Goal: Task Accomplishment & Management: Complete application form

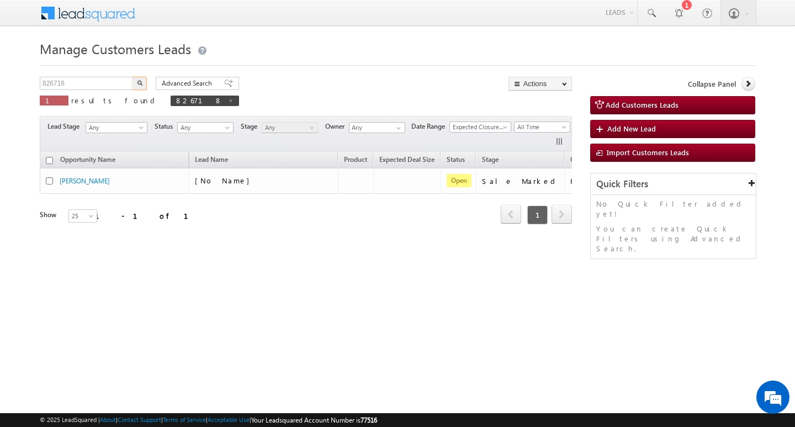
click at [83, 87] on input "826718" at bounding box center [87, 83] width 94 height 13
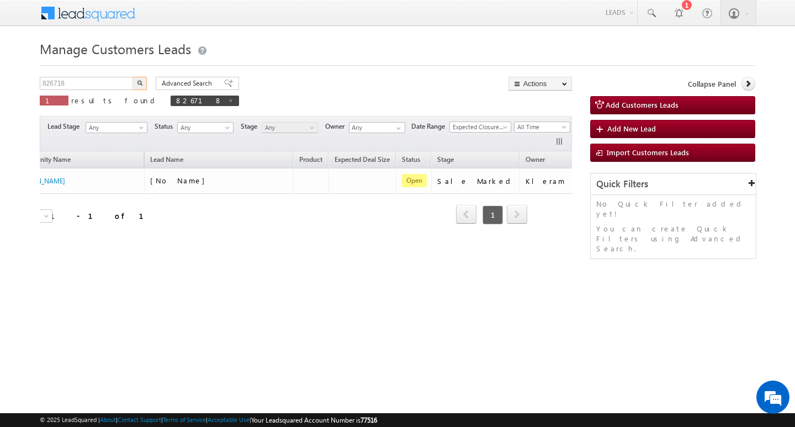
click at [83, 87] on input "826718" at bounding box center [87, 83] width 94 height 13
type input "Search Customers Leads"
click at [121, 81] on input "text" at bounding box center [87, 83] width 94 height 13
paste input "932729"
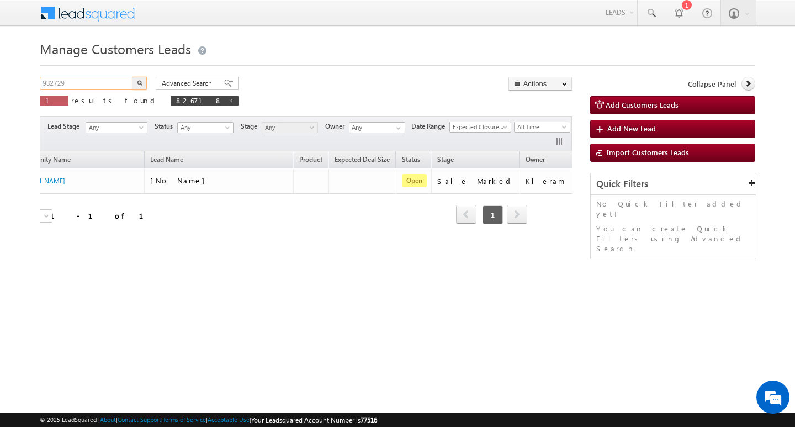
type input "932729"
click at [132, 77] on button "button" at bounding box center [139, 83] width 14 height 13
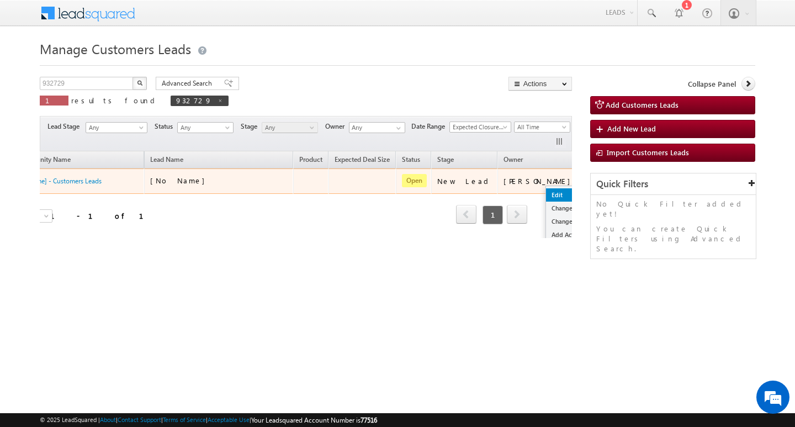
click at [546, 188] on link "Edit" at bounding box center [573, 194] width 55 height 13
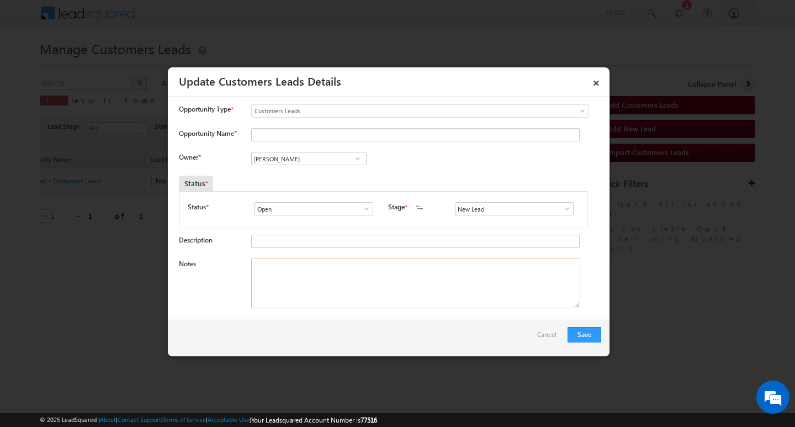
click at [288, 272] on textarea "Notes" at bounding box center [415, 283] width 329 height 50
click at [301, 155] on input "[PERSON_NAME]" at bounding box center [308, 158] width 115 height 13
click at [562, 213] on span at bounding box center [566, 208] width 11 height 9
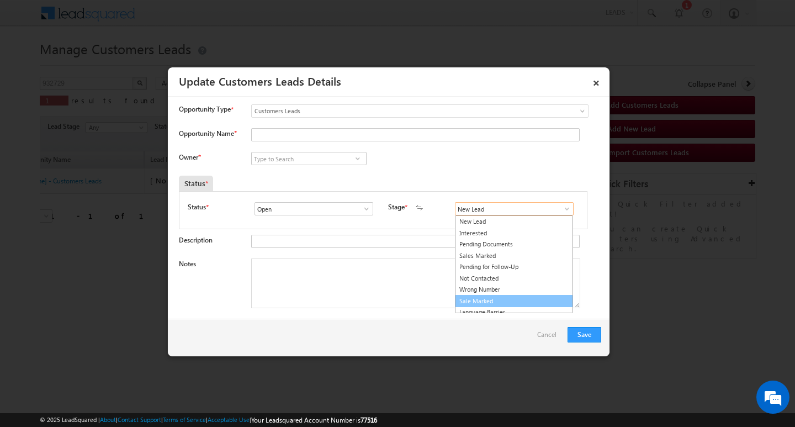
click at [556, 300] on link "Sale Marked" at bounding box center [514, 301] width 118 height 13
type input "Sale Marked"
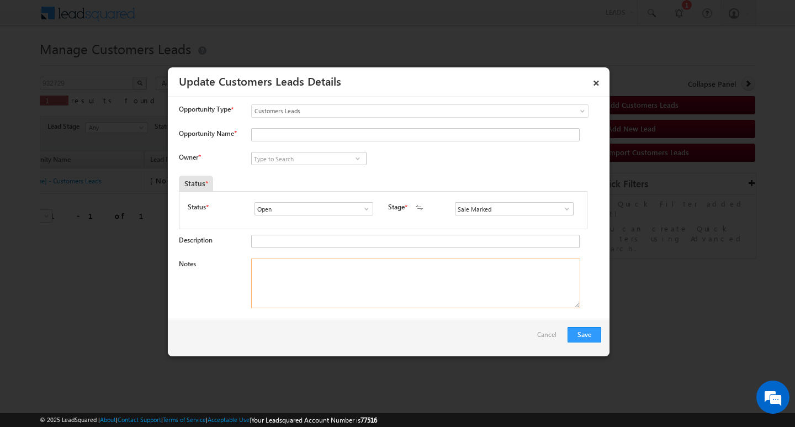
click at [442, 301] on textarea "Notes" at bounding box center [415, 283] width 329 height 50
click at [287, 162] on input at bounding box center [308, 158] width 115 height 13
click at [286, 133] on input "Opportunity Name *" at bounding box center [415, 134] width 328 height 13
click at [362, 127] on div "Opportunity Type * Select any Activity Bank Mitra Leads Builders Leads Customer…" at bounding box center [390, 116] width 422 height 24
click at [362, 130] on input "Opportunity Name *" at bounding box center [415, 134] width 328 height 13
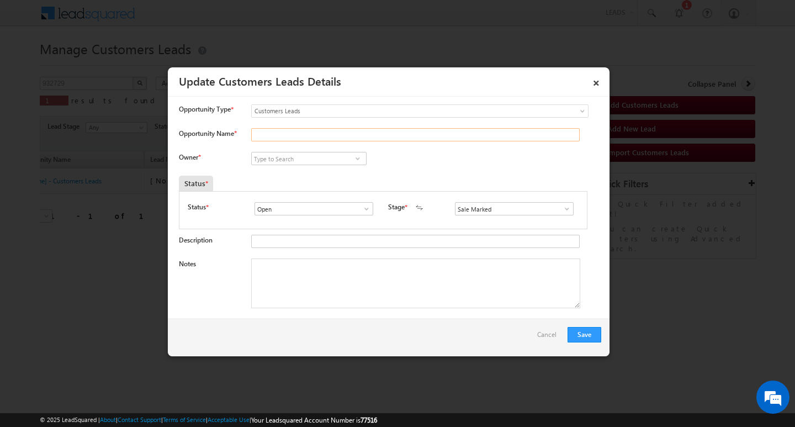
click at [362, 130] on input "Opportunity Name *" at bounding box center [415, 134] width 328 height 13
paste input "[PERSON_NAME]"
type input "[PERSON_NAME]"
click at [362, 273] on textarea "Notes" at bounding box center [415, 283] width 329 height 50
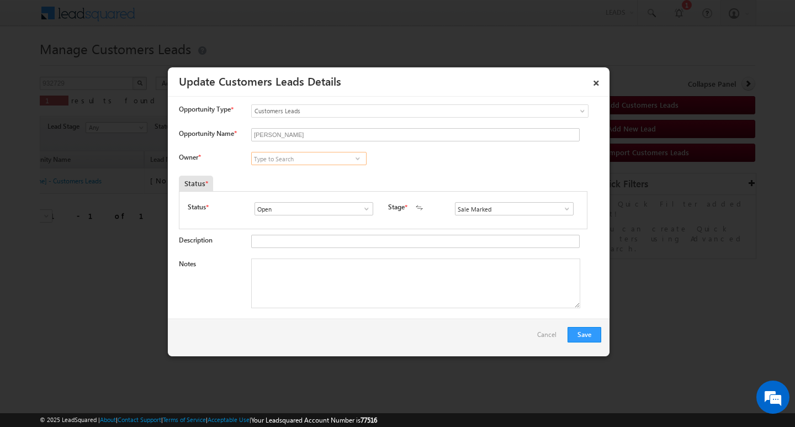
click at [325, 164] on input at bounding box center [308, 158] width 115 height 13
paste input "[PERSON_NAME]"
type input "[PERSON_NAME]"
click at [333, 265] on textarea "Notes" at bounding box center [415, 283] width 329 height 50
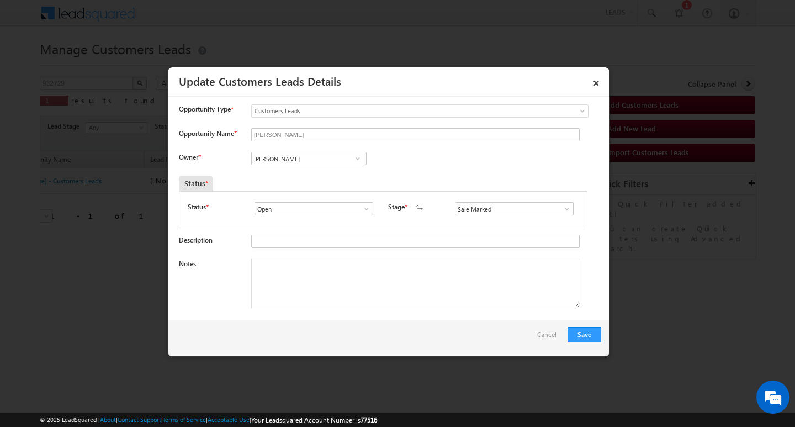
click at [357, 157] on span at bounding box center [357, 158] width 11 height 9
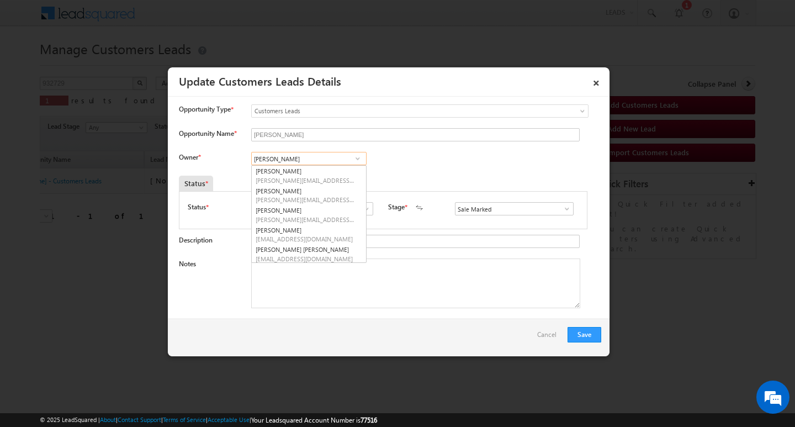
click at [338, 157] on input "[PERSON_NAME]" at bounding box center [308, 158] width 115 height 13
paste input "[PERSON_NAME]"
type input "[PERSON_NAME]"
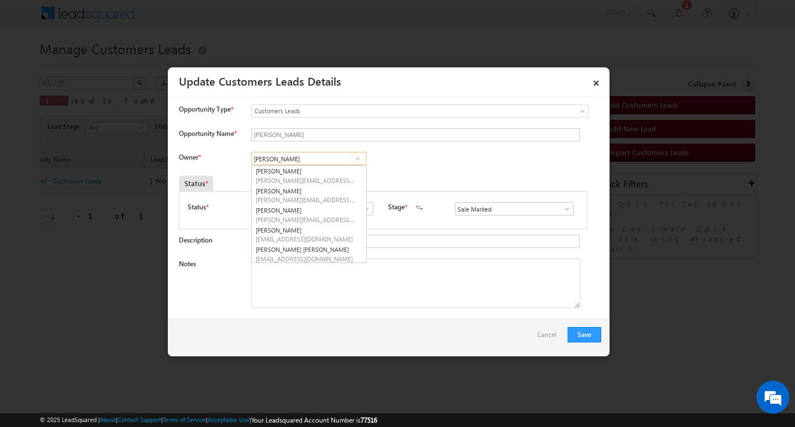
click at [331, 159] on input "[PERSON_NAME]" at bounding box center [308, 158] width 115 height 13
click at [485, 293] on textarea "Notes" at bounding box center [415, 283] width 329 height 50
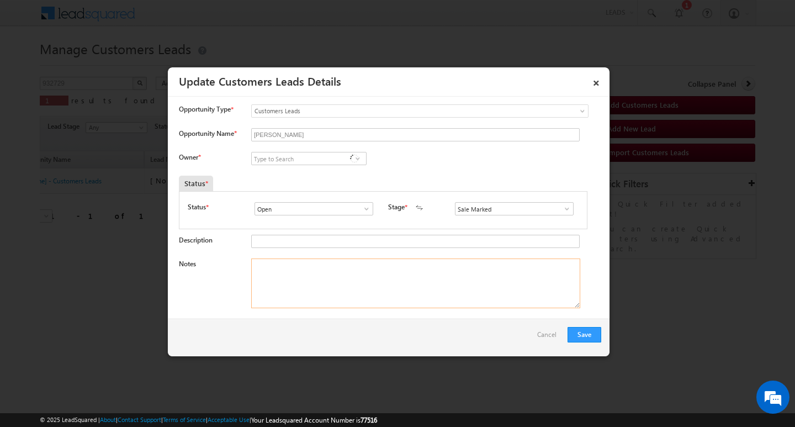
click at [485, 293] on textarea "Notes" at bounding box center [415, 283] width 329 height 50
click at [293, 281] on textarea "Notes" at bounding box center [415, 283] width 329 height 50
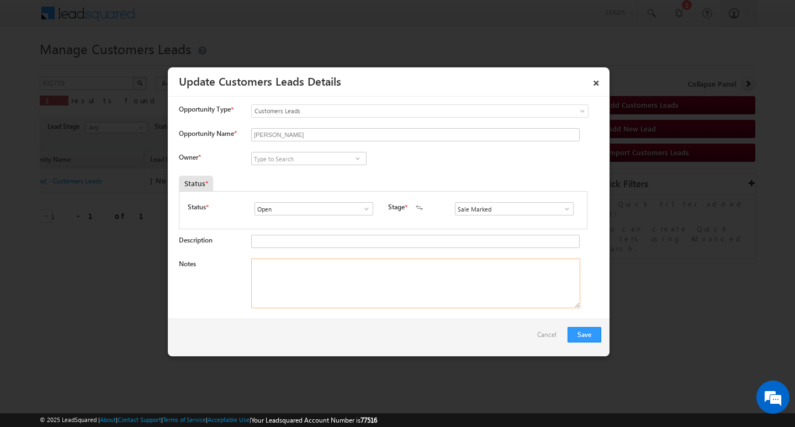
paste textarea "1/ LAKH Customer required top-up loan addressRewari"
type textarea "1/ LAKH Customer required top-up loan addressRewari"
click at [302, 158] on input at bounding box center [308, 158] width 115 height 13
click at [315, 161] on input at bounding box center [308, 158] width 115 height 13
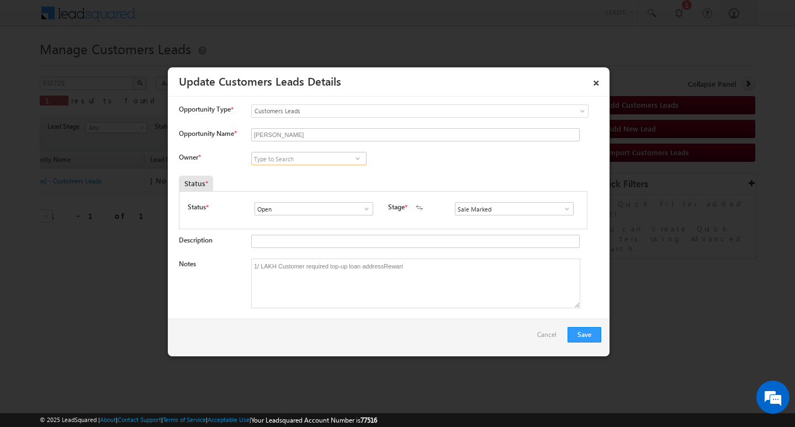
click at [315, 161] on input at bounding box center [308, 158] width 115 height 13
paste input "[PERSON_NAME]"
click at [306, 170] on link "[PERSON_NAME] [PERSON_NAME][EMAIL_ADDRESS][PERSON_NAME][DOMAIN_NAME]" at bounding box center [308, 175] width 115 height 21
type input "[PERSON_NAME]"
click at [607, 325] on div "Save Cancel" at bounding box center [389, 337] width 442 height 38
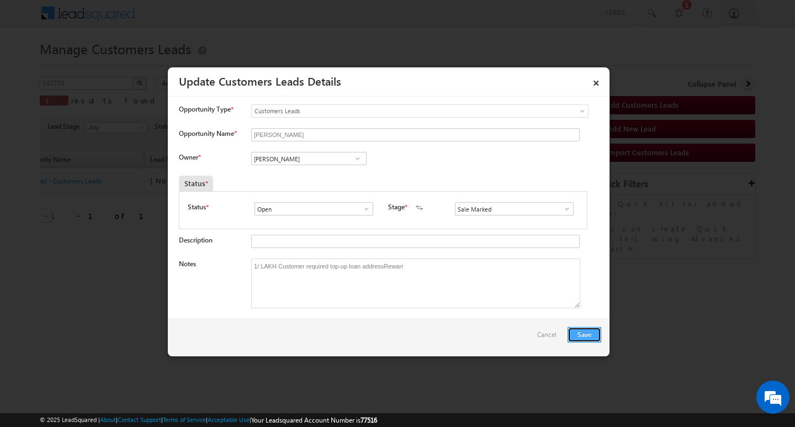
click at [598, 338] on button "Save" at bounding box center [584, 334] width 34 height 15
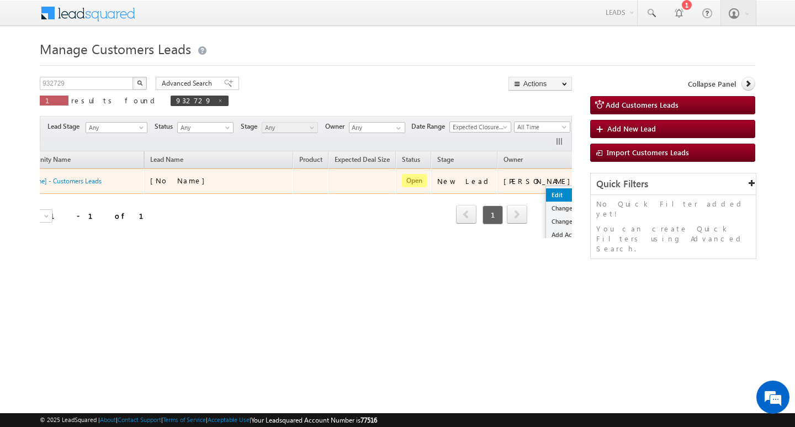
click at [546, 195] on link "Edit" at bounding box center [573, 194] width 55 height 13
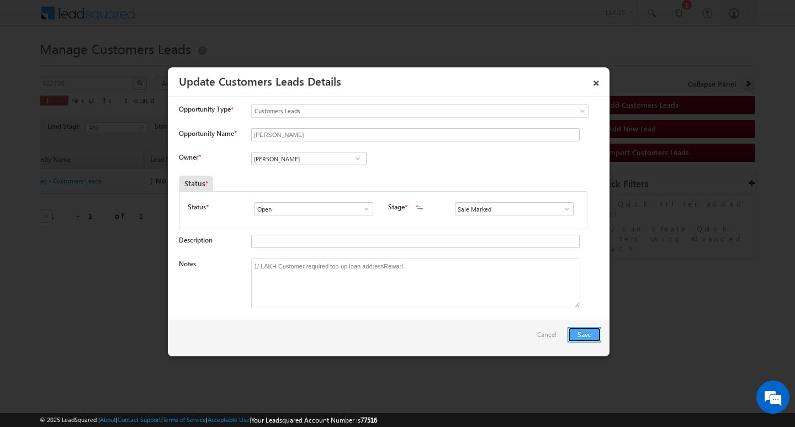
click at [583, 329] on button "Save" at bounding box center [584, 334] width 34 height 15
